Goal: Information Seeking & Learning: Learn about a topic

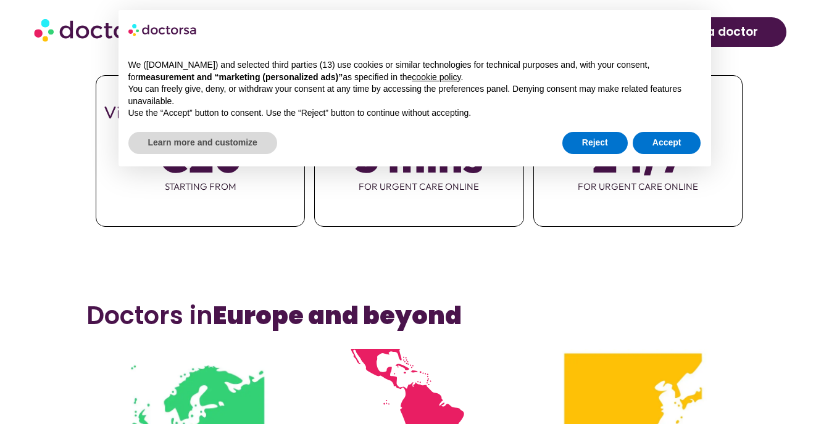
scroll to position [555, 0]
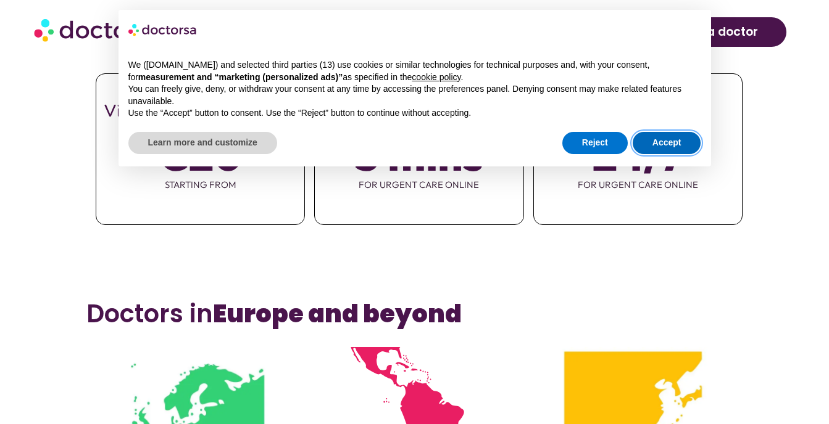
click at [661, 141] on button "Accept" at bounding box center [666, 143] width 68 height 22
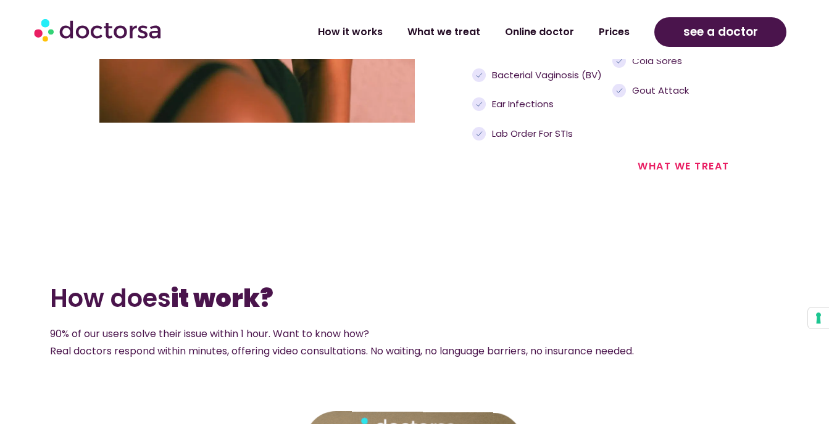
scroll to position [1571, 0]
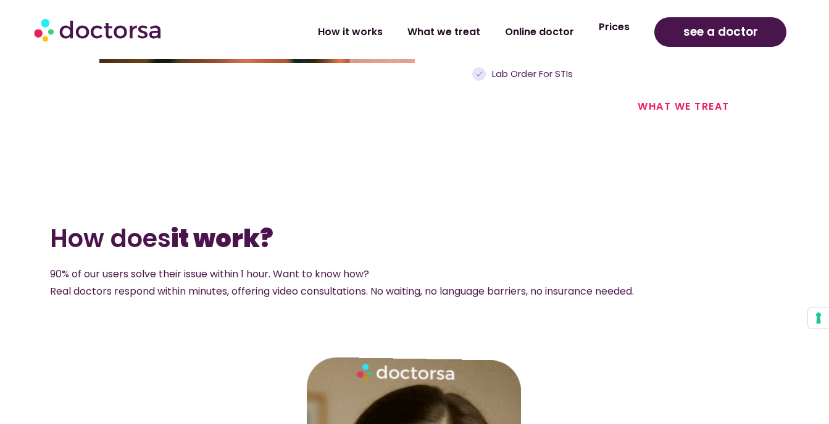
click at [618, 35] on link "Prices" at bounding box center [614, 27] width 56 height 28
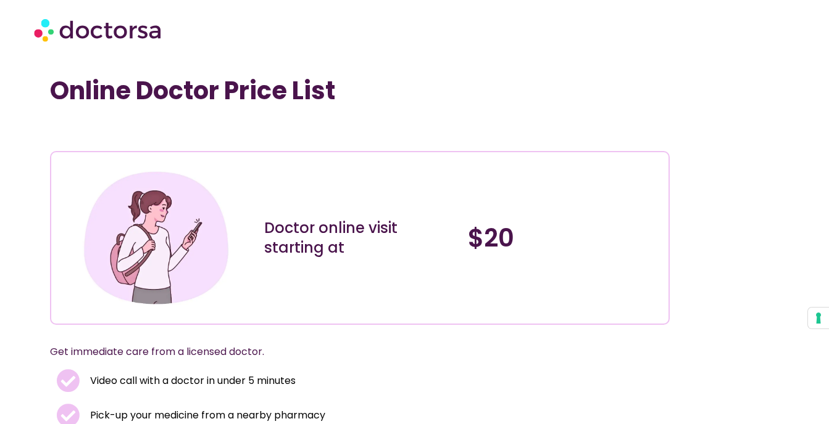
click at [39, 29] on img at bounding box center [99, 29] width 130 height 37
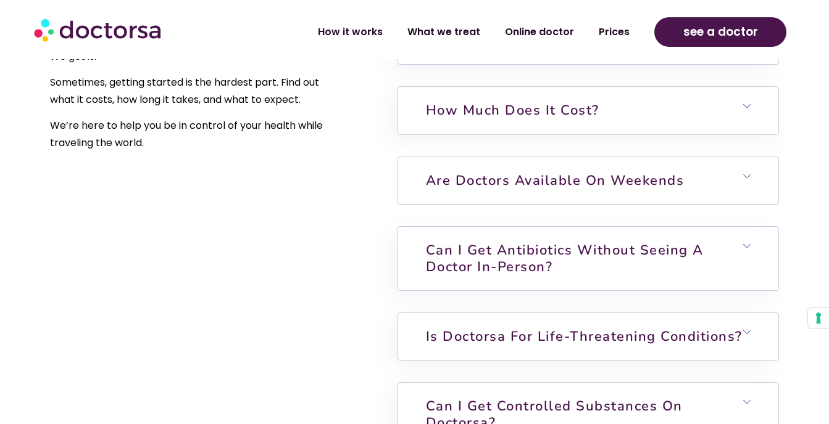
scroll to position [3013, 0]
click at [748, 176] on icon at bounding box center [746, 175] width 7 height 7
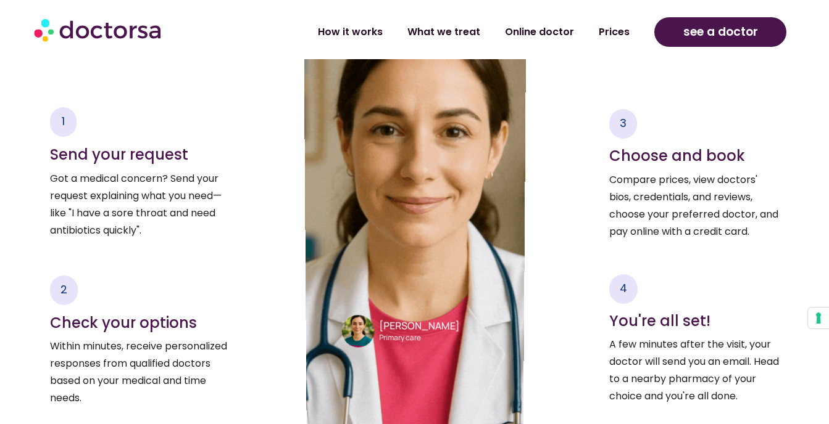
scroll to position [1959, 0]
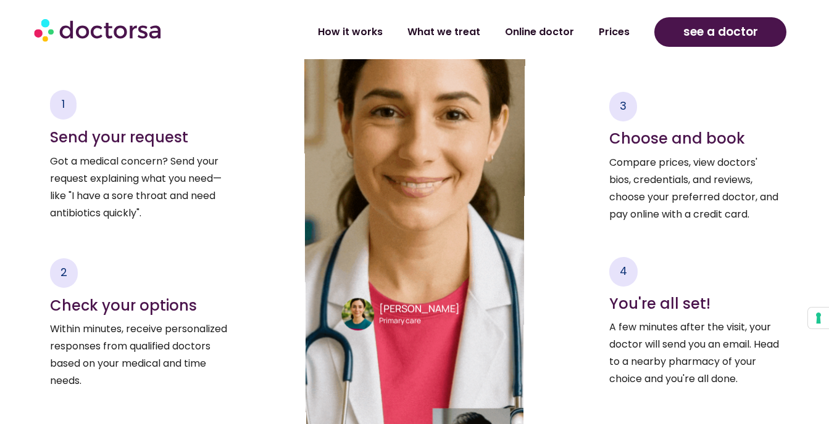
click at [387, 291] on section "Dr. Emilia Carter Primary care" at bounding box center [415, 305] width 146 height 51
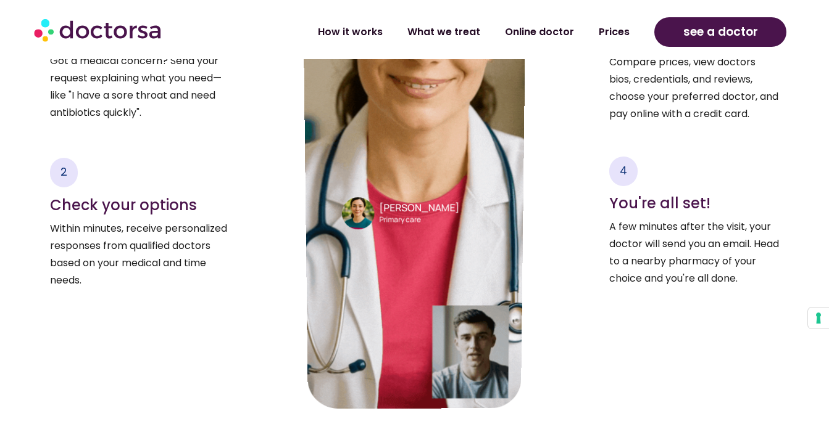
scroll to position [2068, 0]
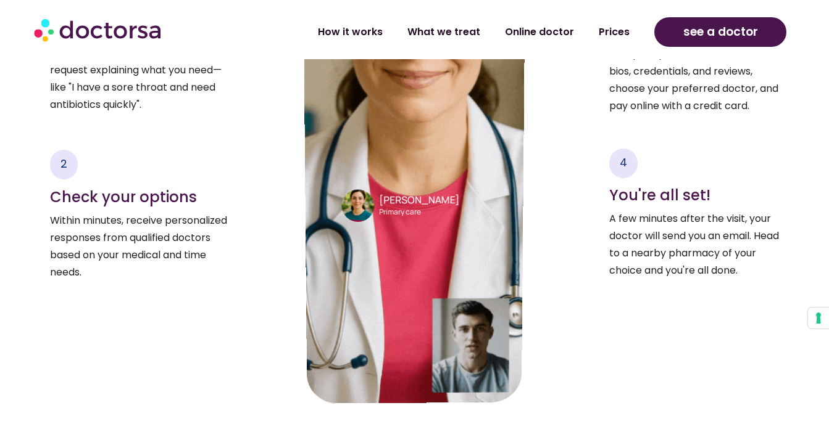
click at [494, 353] on div "Dr. Emilia Carter Primary care" at bounding box center [413, 126] width 223 height 556
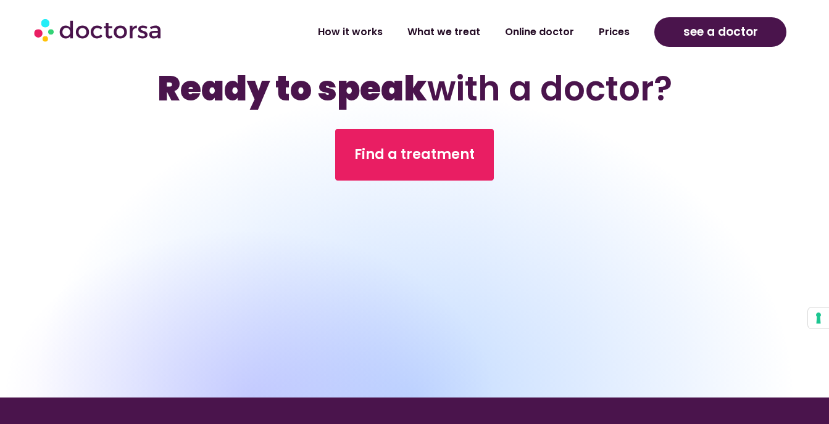
scroll to position [4064, 0]
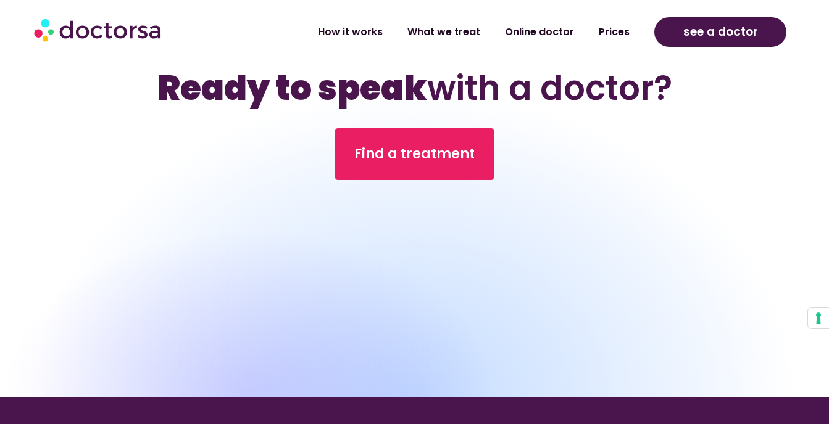
click at [313, 306] on div at bounding box center [248, 312] width 497 height 170
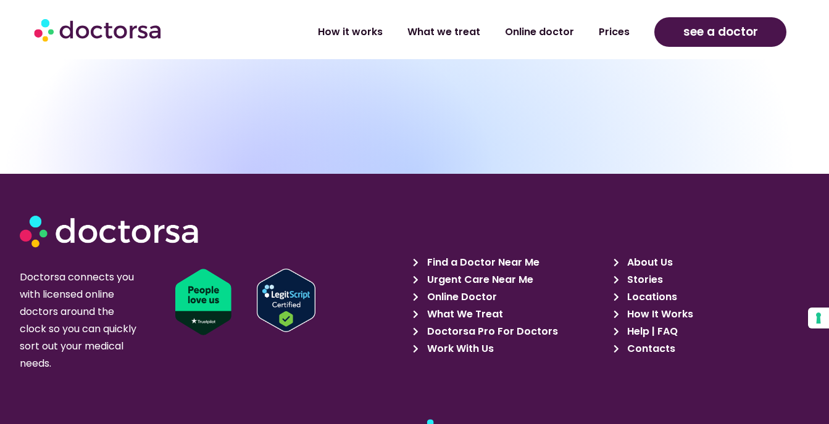
scroll to position [4423, 0]
